Goal: Task Accomplishment & Management: Manage account settings

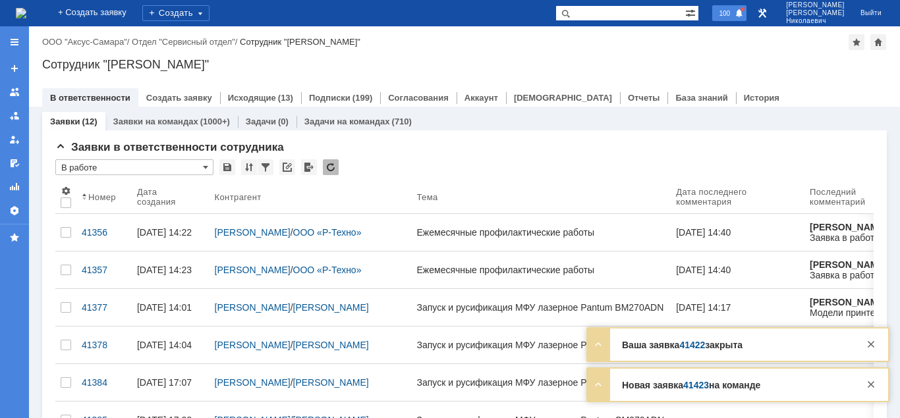
click at [734, 15] on span "100" at bounding box center [724, 13] width 19 height 9
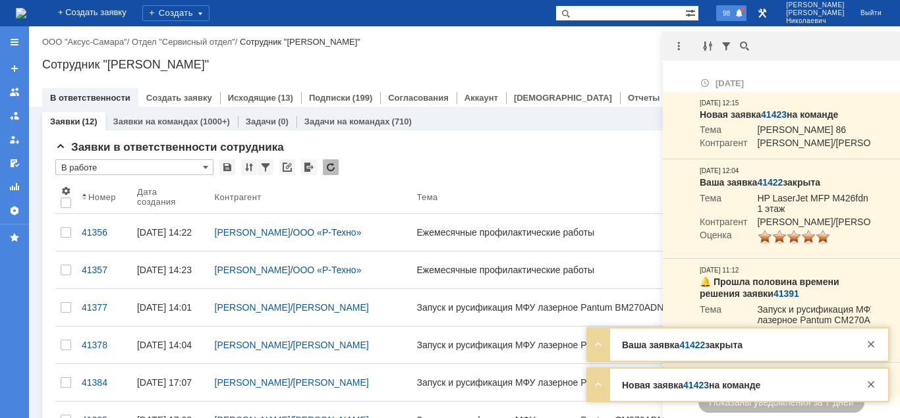
click at [734, 15] on span "98" at bounding box center [725, 13] width 15 height 9
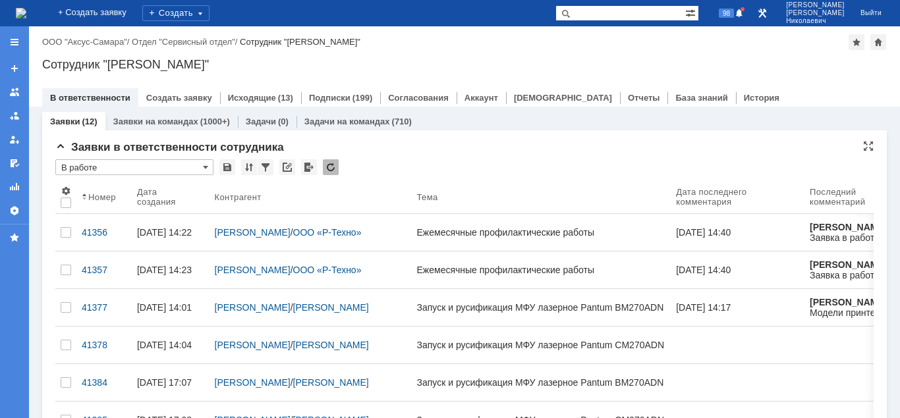
click at [179, 165] on input "В работе" at bounding box center [134, 167] width 158 height 16
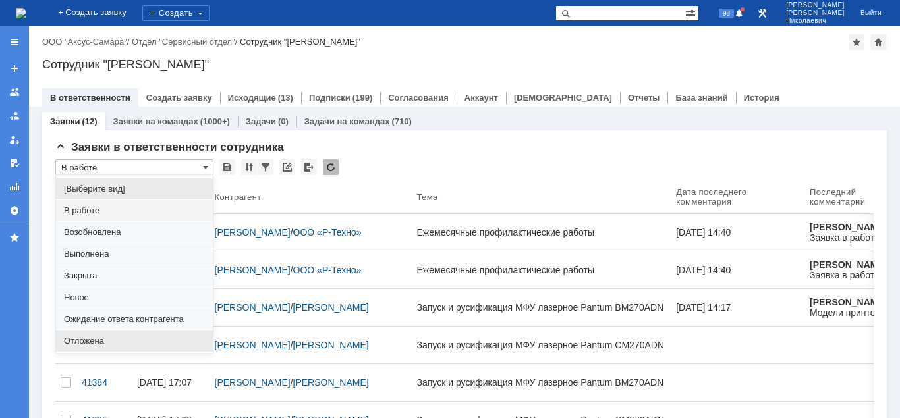
drag, startPoint x: 85, startPoint y: 337, endPoint x: 163, endPoint y: 5, distance: 340.2
click at [85, 337] on span "Отложена" at bounding box center [134, 341] width 141 height 11
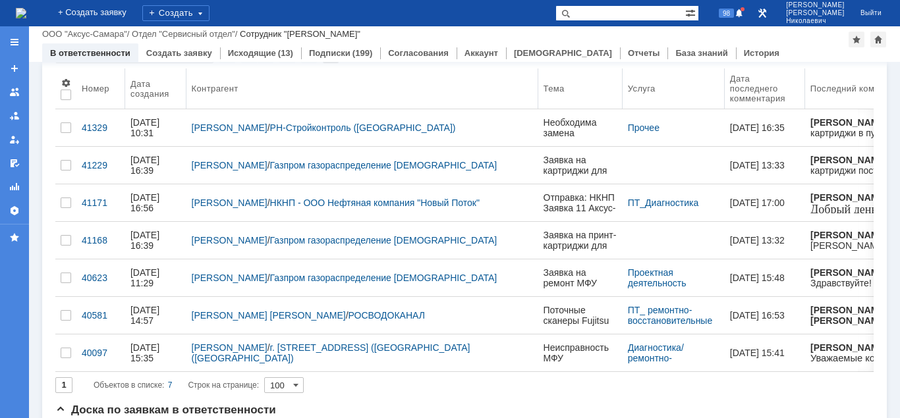
drag, startPoint x: 282, startPoint y: 87, endPoint x: 538, endPoint y: 75, distance: 256.4
click at [538, 75] on body "Идет загрузка, пожалуйста, подождите. На домашнюю + Создать заявку Создать 98 К…" at bounding box center [450, 209] width 900 height 418
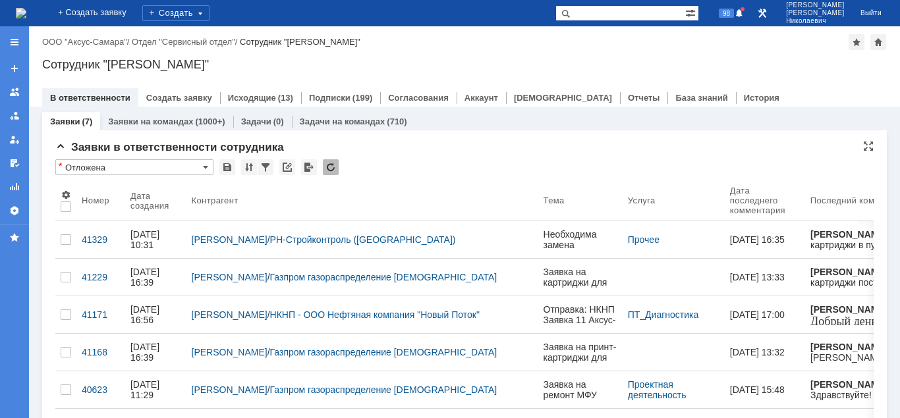
click at [118, 164] on input "Отложена" at bounding box center [134, 167] width 158 height 16
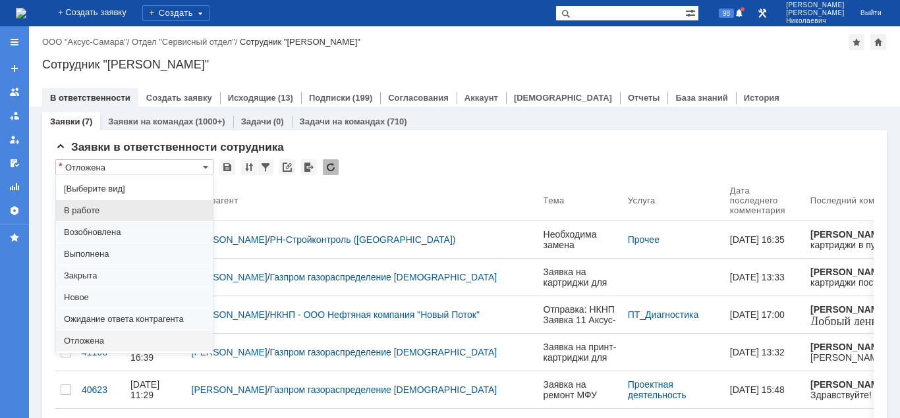
click at [111, 205] on span "В работе" at bounding box center [134, 210] width 141 height 11
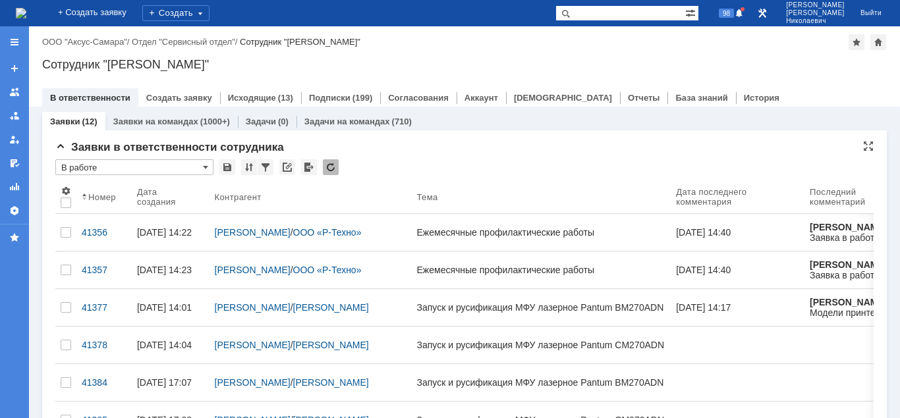
click at [109, 167] on input "В работе" at bounding box center [134, 167] width 158 height 16
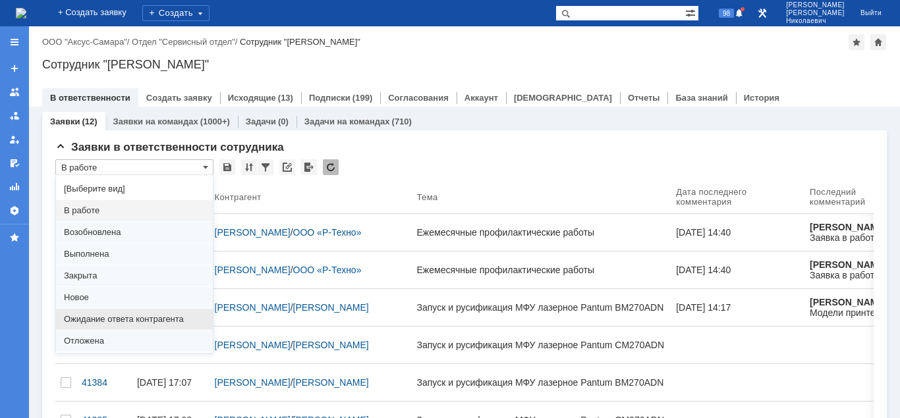
click at [102, 321] on span "Ожидание ответа контрагента" at bounding box center [134, 319] width 141 height 11
type input "Ожидание ответа контрагента"
type input "20"
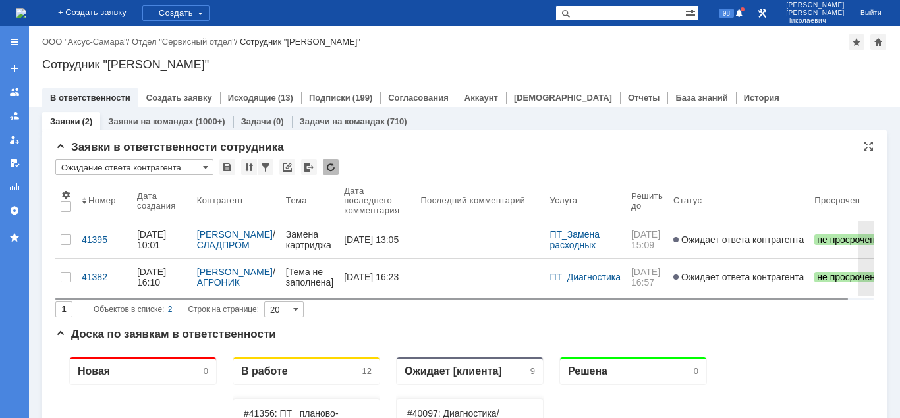
type input "Ожидание ответа контрагента"
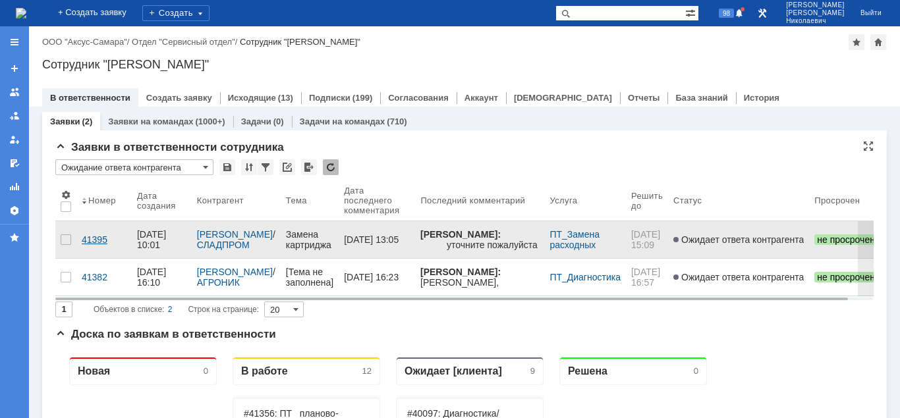
click at [97, 234] on div "41395" at bounding box center [104, 239] width 45 height 11
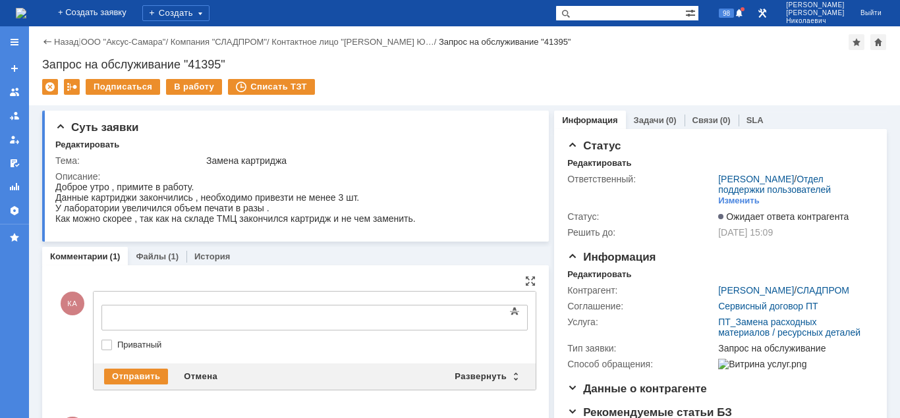
click at [169, 308] on body at bounding box center [209, 317] width 198 height 22
click at [132, 379] on div "Отправить" at bounding box center [136, 377] width 64 height 16
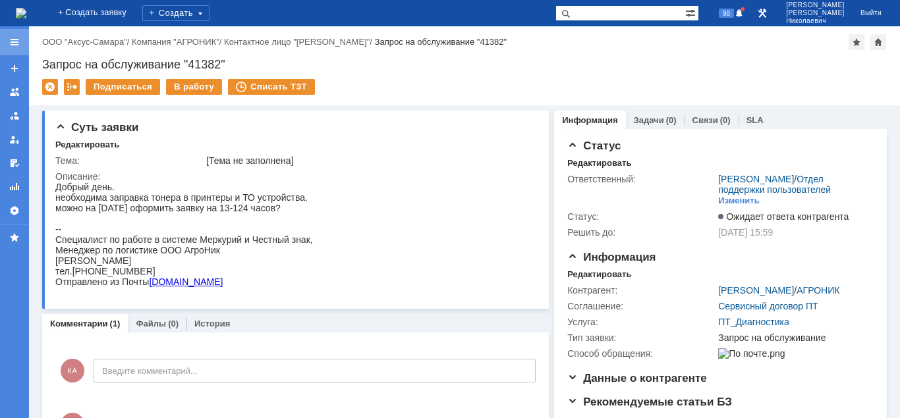
click at [7, 45] on div at bounding box center [14, 42] width 29 height 26
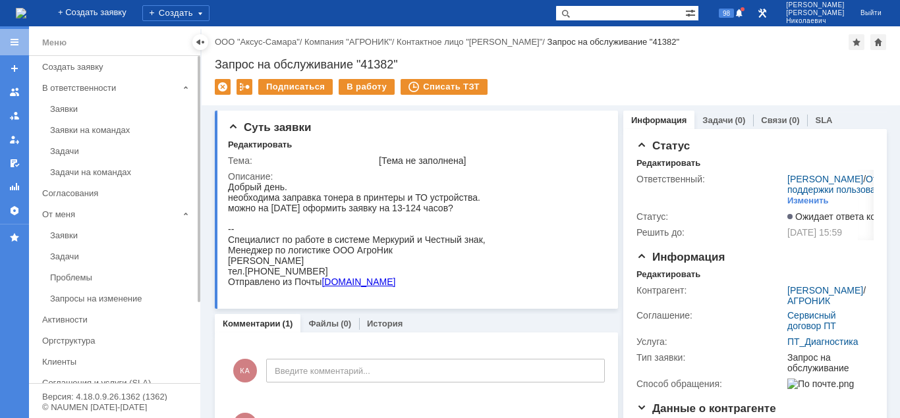
drag, startPoint x: 61, startPoint y: 107, endPoint x: 94, endPoint y: 94, distance: 35.2
click at [62, 107] on div "Заявки" at bounding box center [121, 109] width 142 height 10
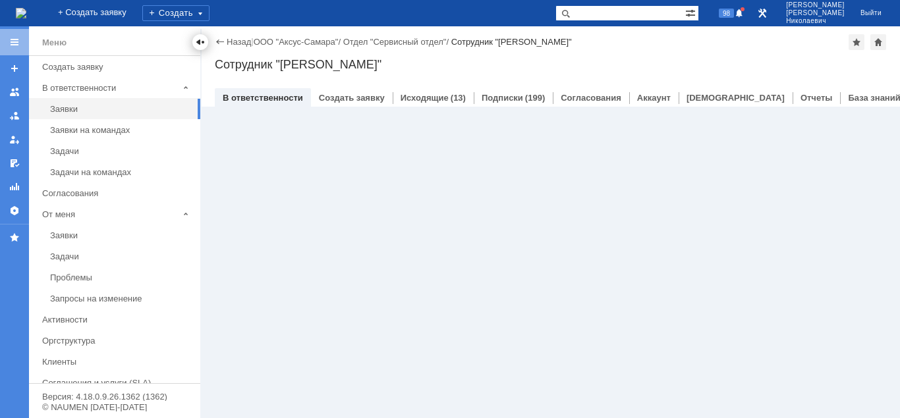
click at [194, 41] on div at bounding box center [200, 42] width 16 height 16
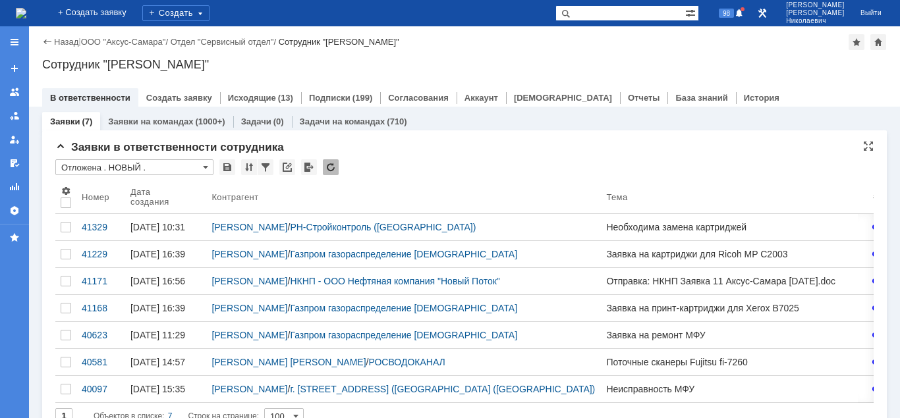
click at [156, 165] on input "Отложена . НОВЫЙ ." at bounding box center [134, 167] width 158 height 16
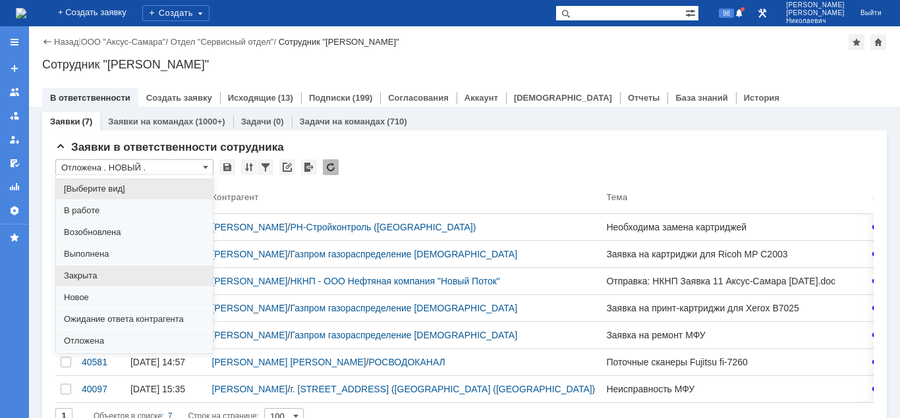
scroll to position [101, 0]
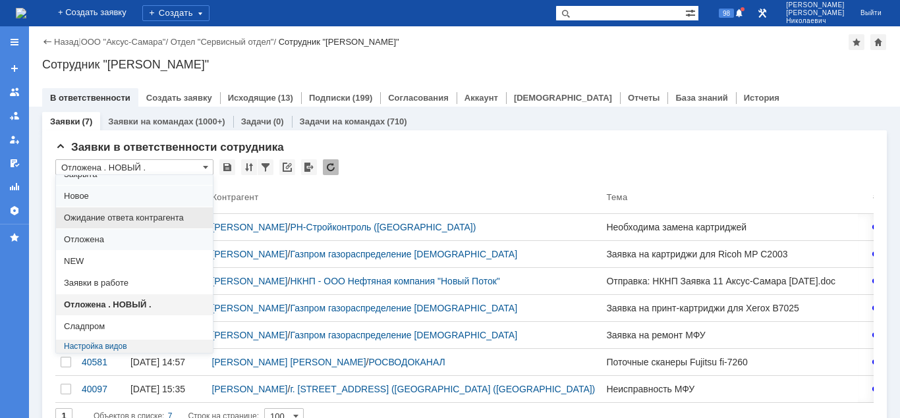
click at [135, 217] on span "Ожидание ответа контрагента" at bounding box center [134, 218] width 141 height 11
type input "Ожидание ответа контрагента"
type input "20"
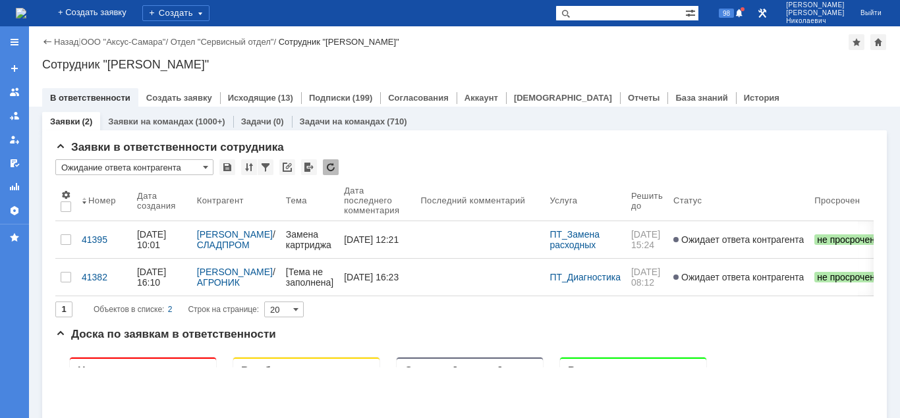
type input "Ожидание ответа контрагента"
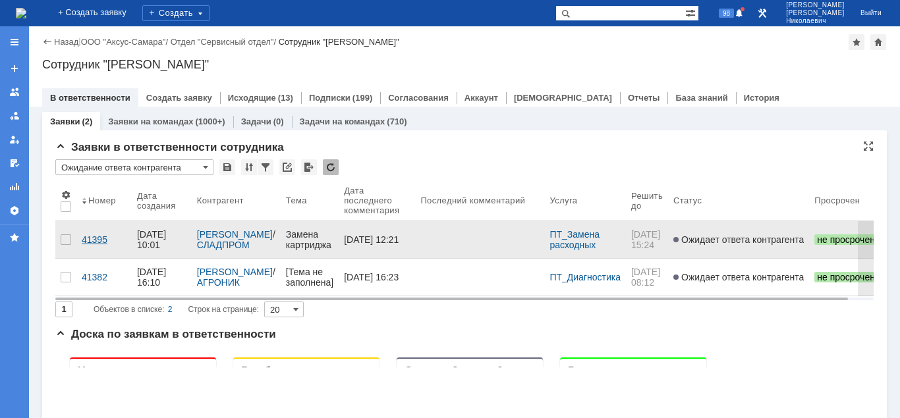
scroll to position [0, 0]
click at [92, 235] on div "41395" at bounding box center [104, 239] width 45 height 11
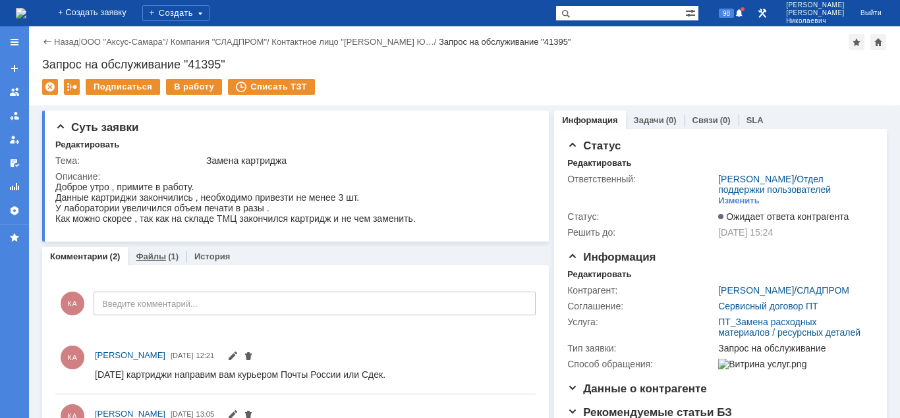
click at [148, 260] on link "Файлы" at bounding box center [151, 257] width 30 height 10
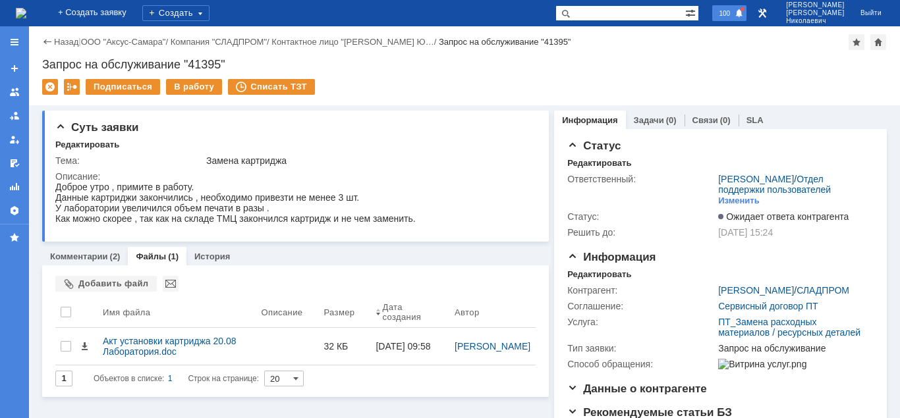
click at [744, 18] on div "100" at bounding box center [729, 13] width 34 height 16
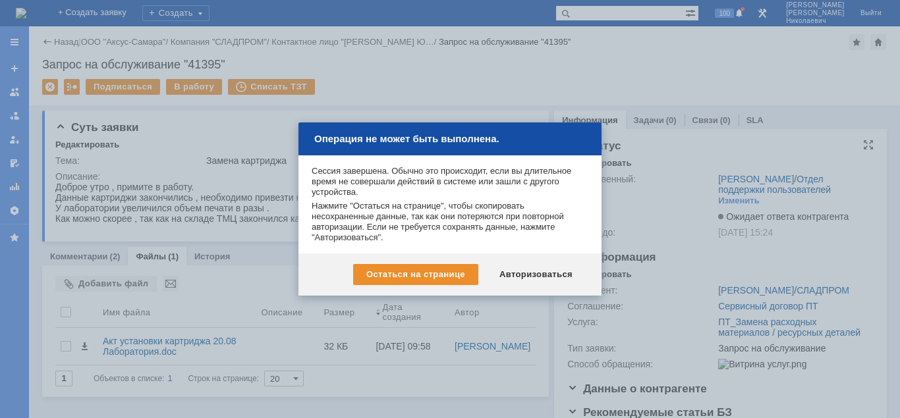
drag, startPoint x: 531, startPoint y: 276, endPoint x: 575, endPoint y: 212, distance: 77.6
click at [531, 275] on div "Авторизоваться" at bounding box center [535, 274] width 99 height 21
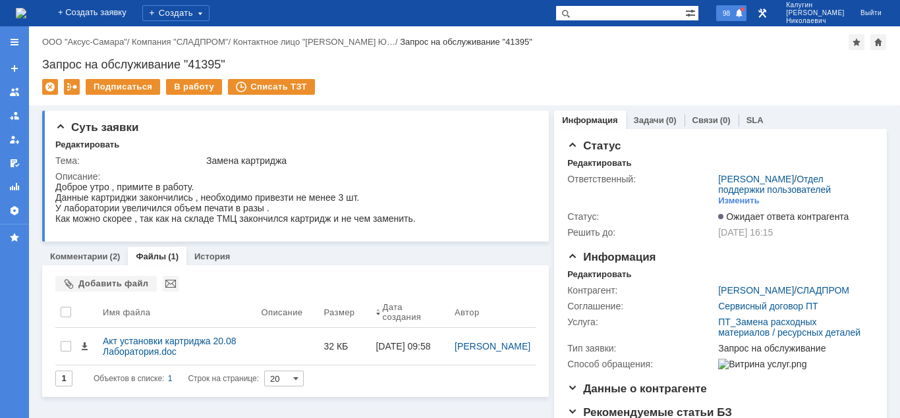
click at [734, 11] on span "98" at bounding box center [725, 13] width 15 height 9
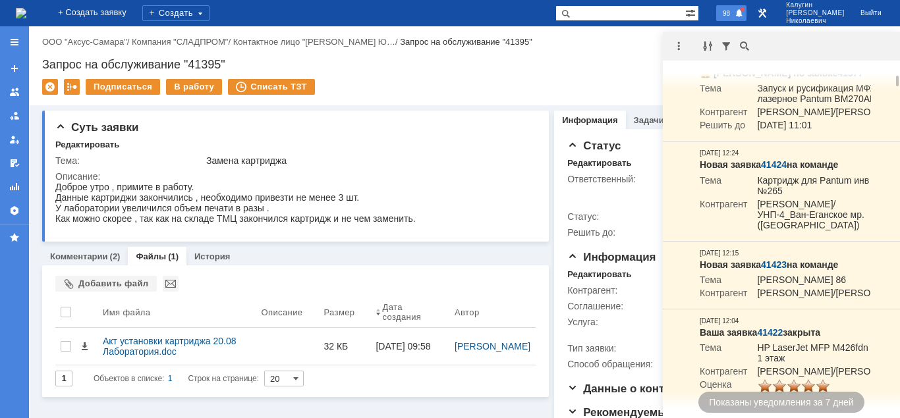
scroll to position [336, 0]
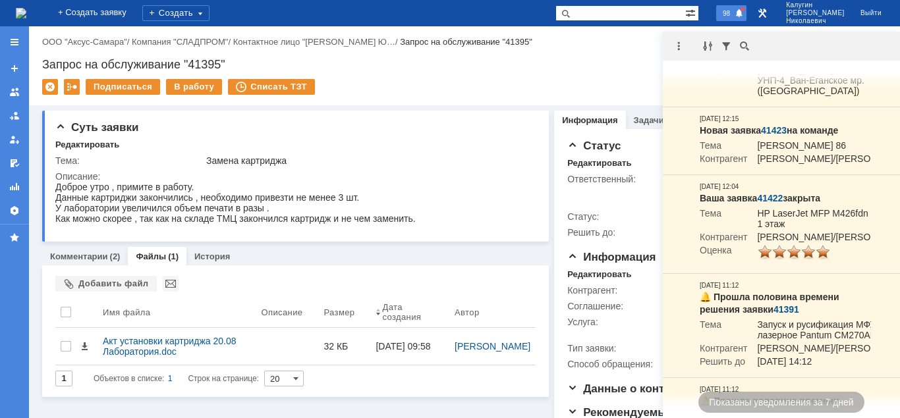
click at [734, 13] on span "98" at bounding box center [725, 13] width 15 height 9
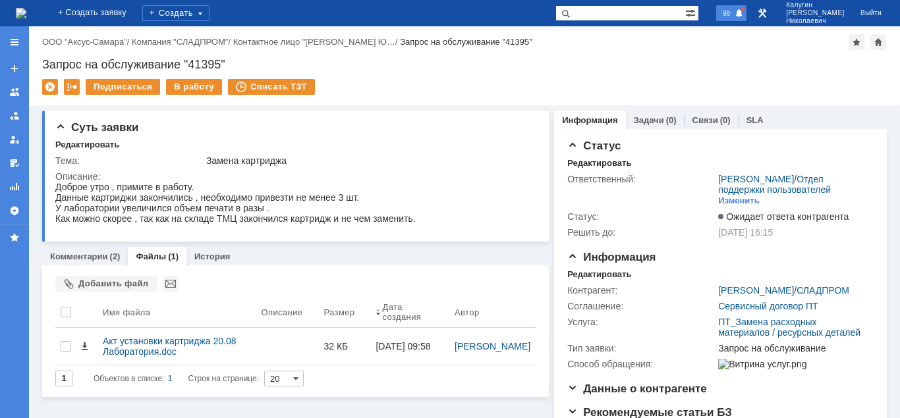
click at [734, 13] on span "98" at bounding box center [725, 13] width 15 height 9
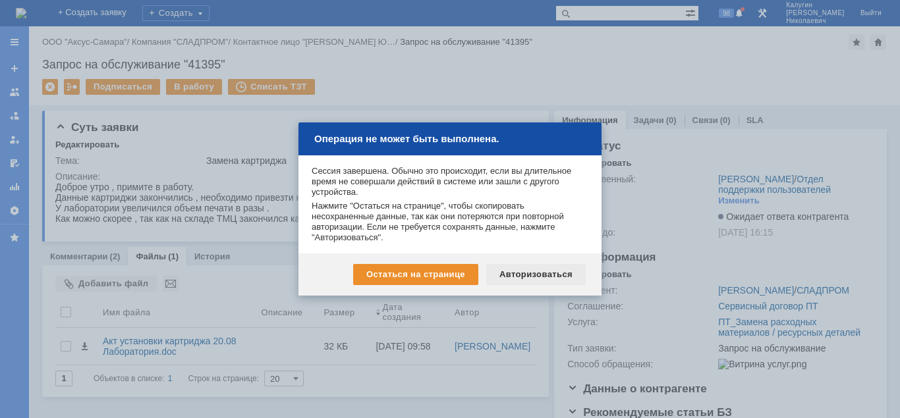
click at [558, 279] on div "Авторизоваться" at bounding box center [535, 274] width 99 height 21
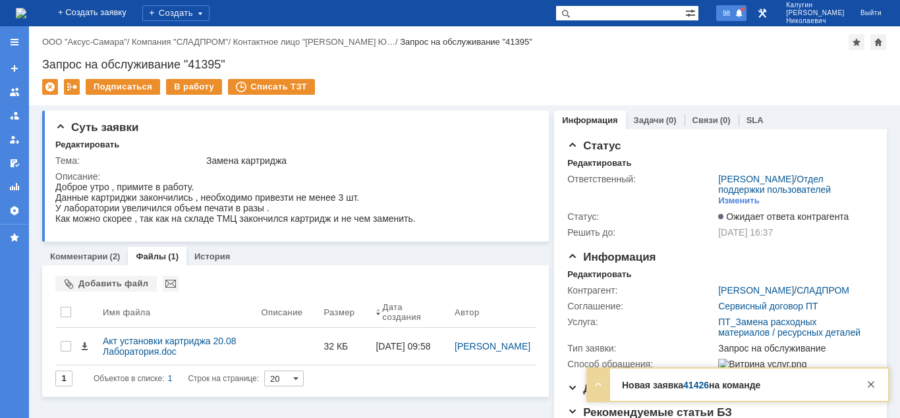
click at [746, 9] on div "98" at bounding box center [731, 13] width 30 height 16
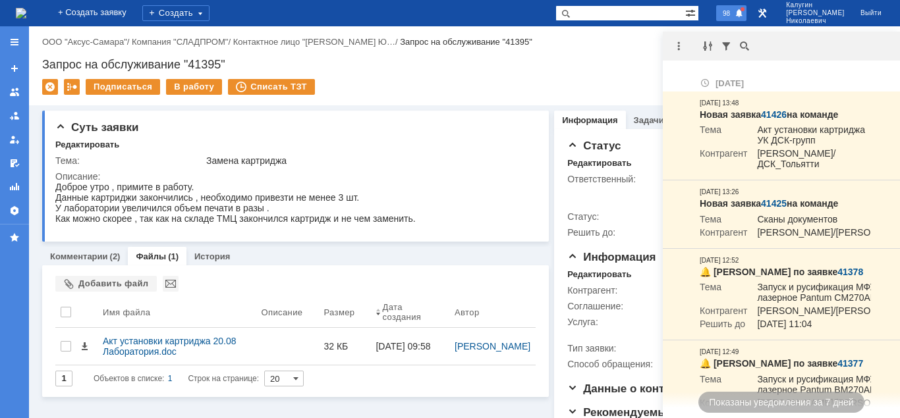
click at [743, 12] on span at bounding box center [738, 14] width 9 height 11
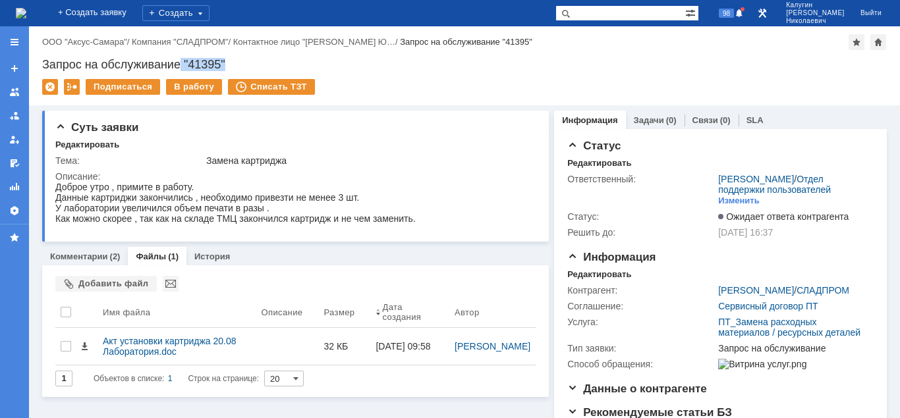
drag, startPoint x: 184, startPoint y: 61, endPoint x: 235, endPoint y: 65, distance: 51.6
click at [235, 65] on div "Запрос на обслуживание "41395"" at bounding box center [464, 64] width 844 height 13
copy div ""41395""
click at [69, 261] on link "Комментарии" at bounding box center [79, 257] width 58 height 10
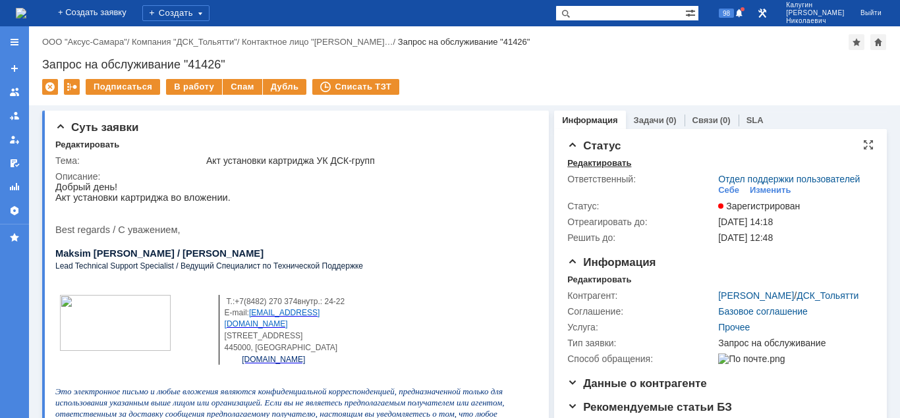
click at [589, 159] on div "Редактировать" at bounding box center [599, 163] width 64 height 11
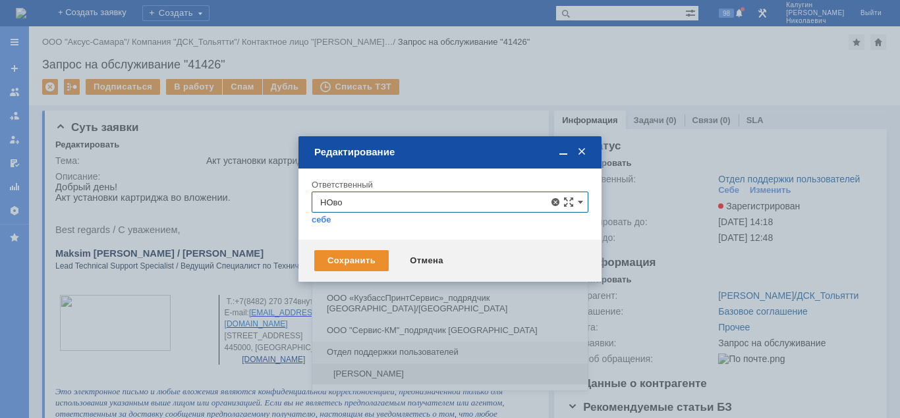
click at [426, 375] on span "[PERSON_NAME]" at bounding box center [449, 374] width 259 height 11
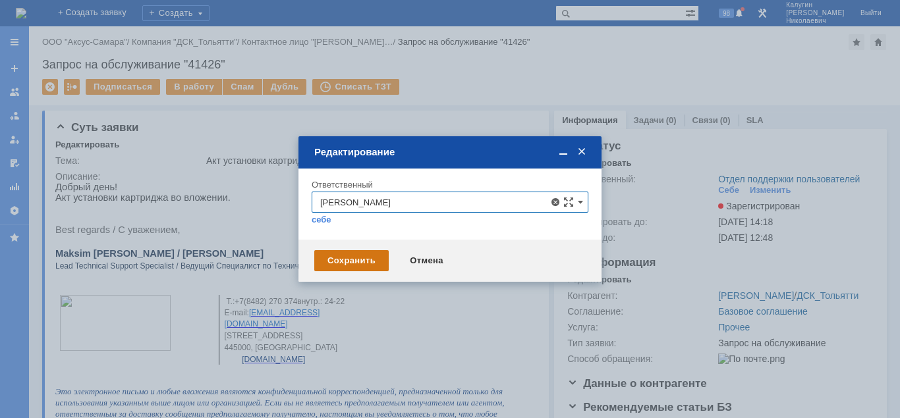
type input "[PERSON_NAME]"
click at [365, 261] on div "Сохранить" at bounding box center [351, 260] width 74 height 21
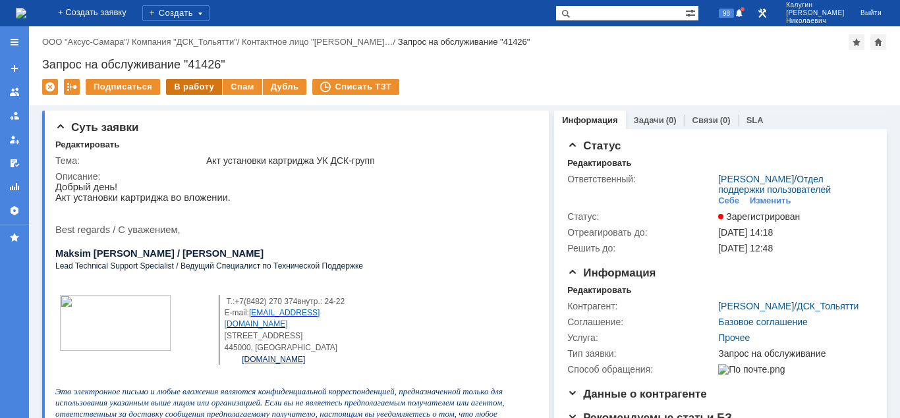
click at [188, 85] on div "В работу" at bounding box center [194, 87] width 56 height 16
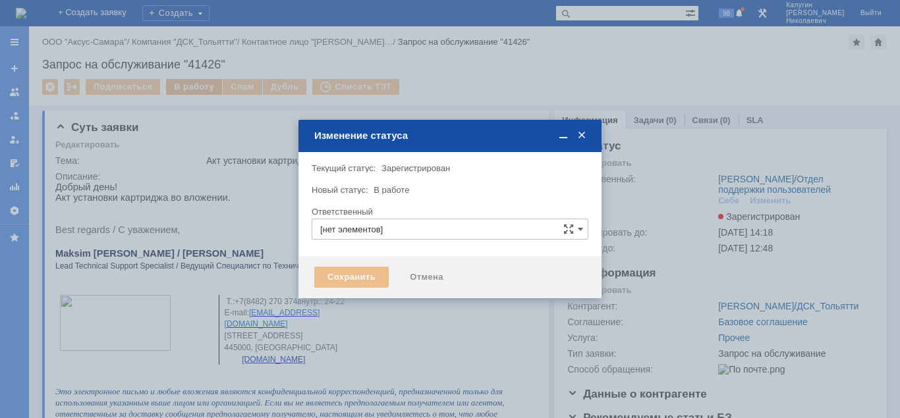
type input "[PERSON_NAME]"
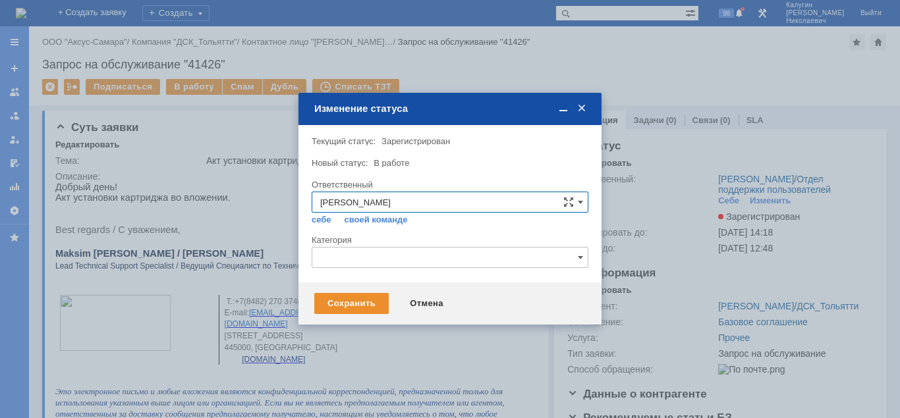
click at [486, 202] on input "[PERSON_NAME]" at bounding box center [449, 202] width 277 height 21
click at [486, 201] on input "[PERSON_NAME]" at bounding box center [449, 202] width 277 height 21
drag, startPoint x: 478, startPoint y: 197, endPoint x: 286, endPoint y: 186, distance: 191.9
click at [311, 192] on input "[PERSON_NAME]" at bounding box center [449, 202] width 277 height 21
click at [350, 300] on span "[PERSON_NAME]" at bounding box center [449, 298] width 259 height 11
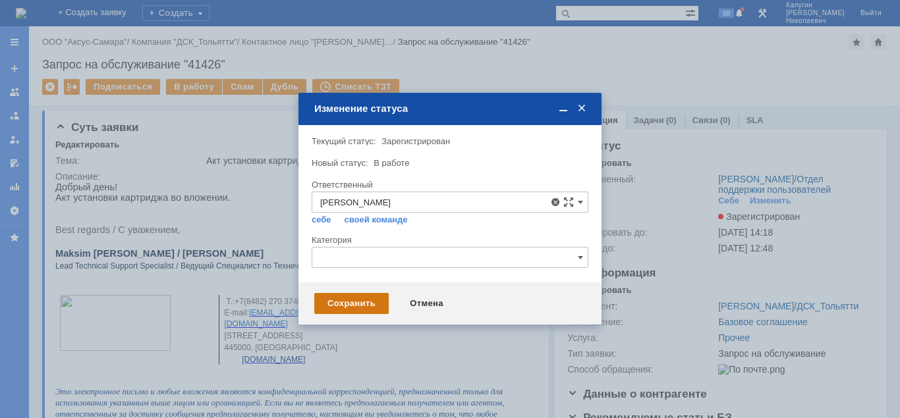
click at [344, 301] on div "Сохранить" at bounding box center [351, 303] width 74 height 21
type input "[PERSON_NAME]"
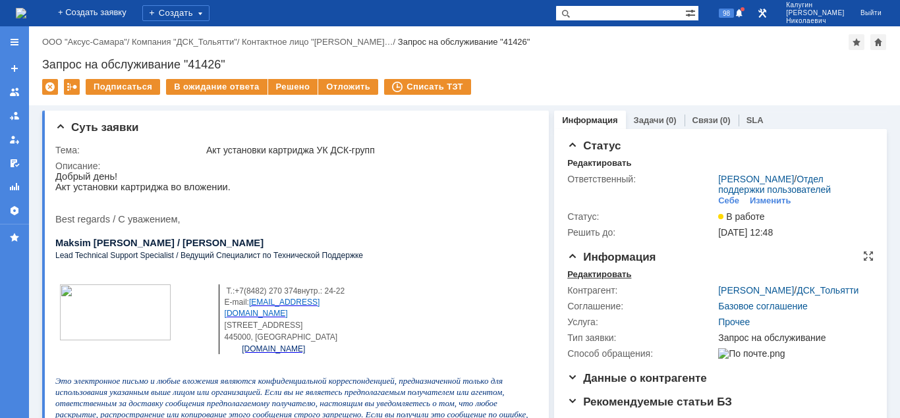
click at [603, 280] on div "Редактировать" at bounding box center [599, 274] width 64 height 11
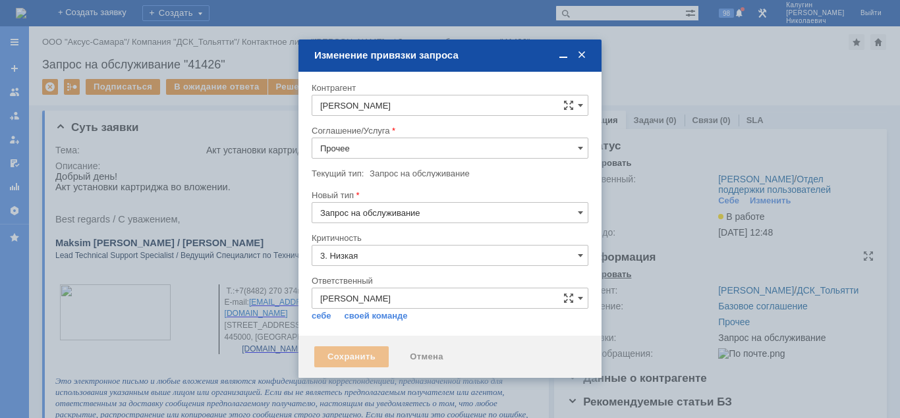
type input "[не указано]"
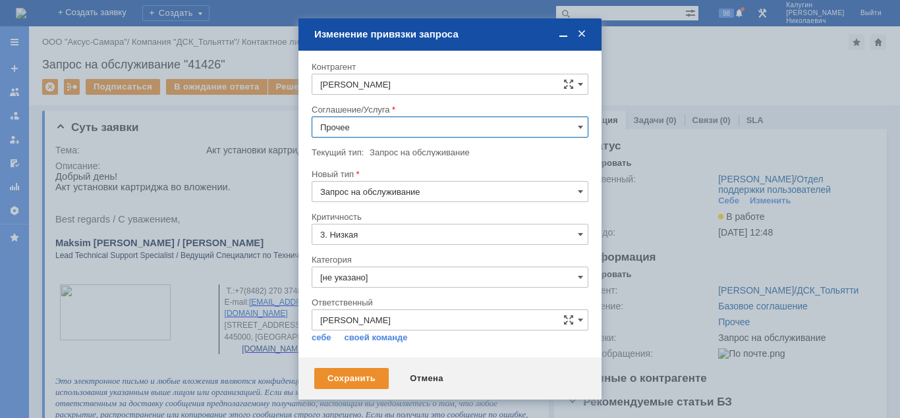
click at [382, 130] on input "Прочее" at bounding box center [449, 127] width 277 height 21
click at [395, 188] on span "ПТ_Замена расходных материалов / ресурсных деталей" at bounding box center [449, 187] width 259 height 11
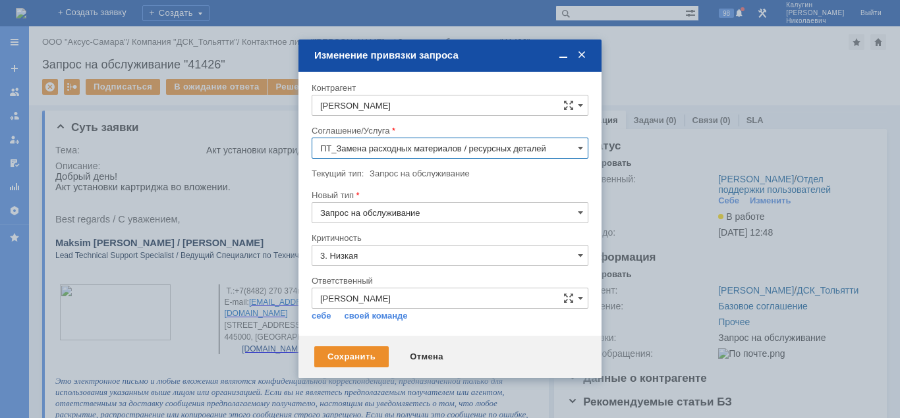
type input "ПТ_Замена расходных материалов / ресурсных деталей"
click at [367, 354] on div "Сохранить" at bounding box center [351, 356] width 74 height 21
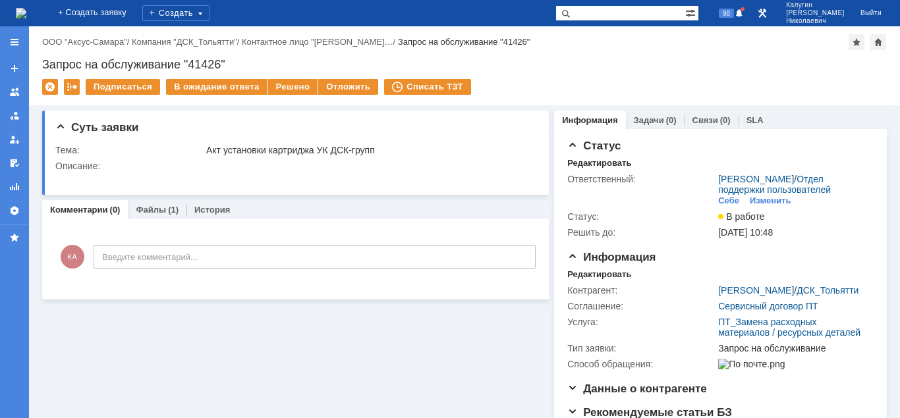
scroll to position [0, 0]
